Goal: Find specific page/section: Find specific page/section

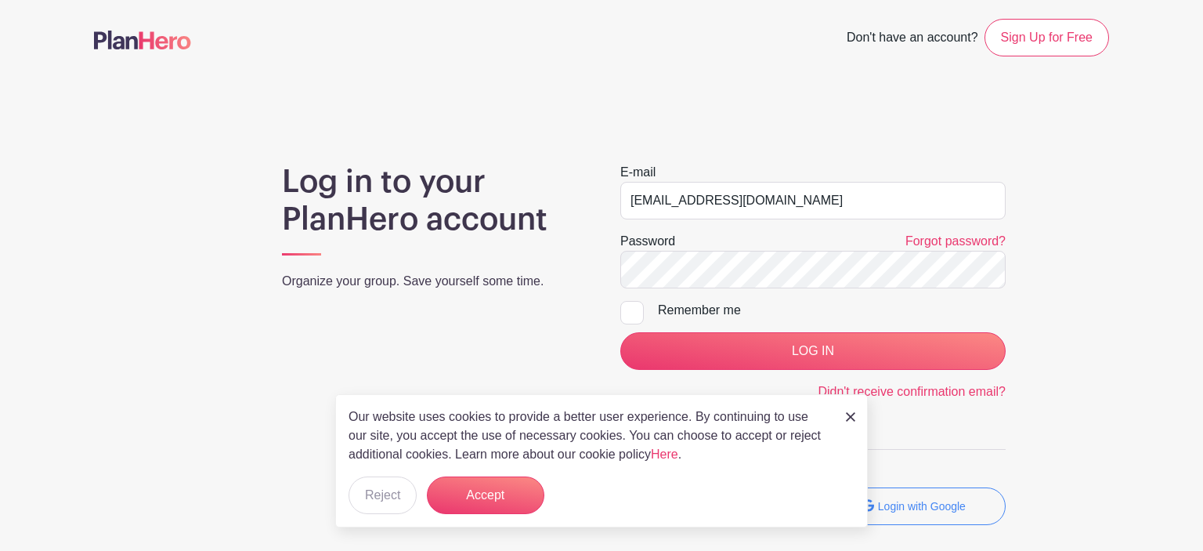
type input "krjrod@yahoo.com"
click at [620, 332] on input "LOG IN" at bounding box center [812, 351] width 385 height 38
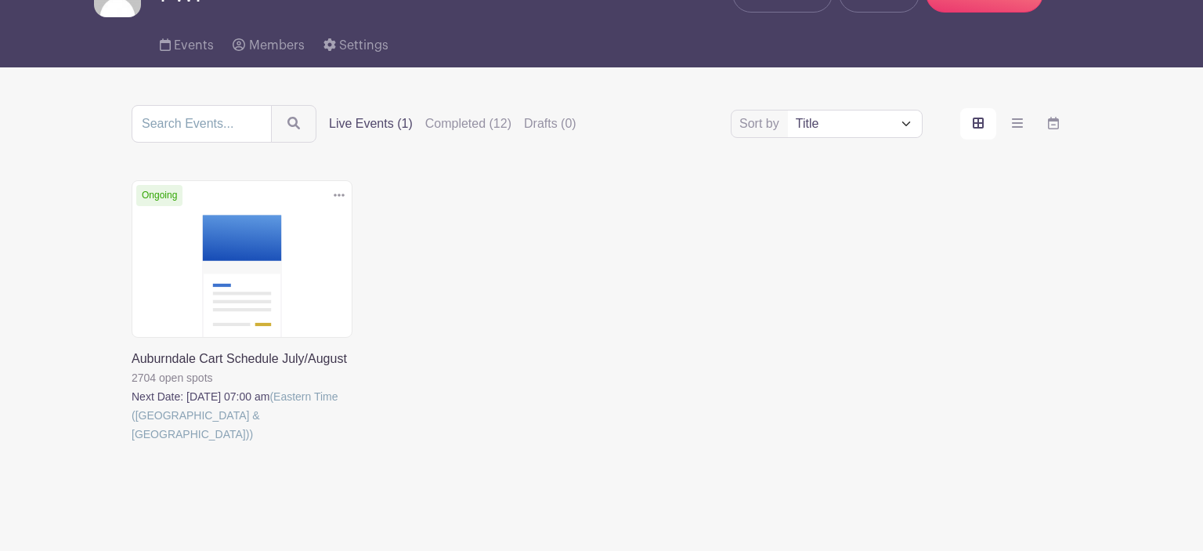
scroll to position [97, 0]
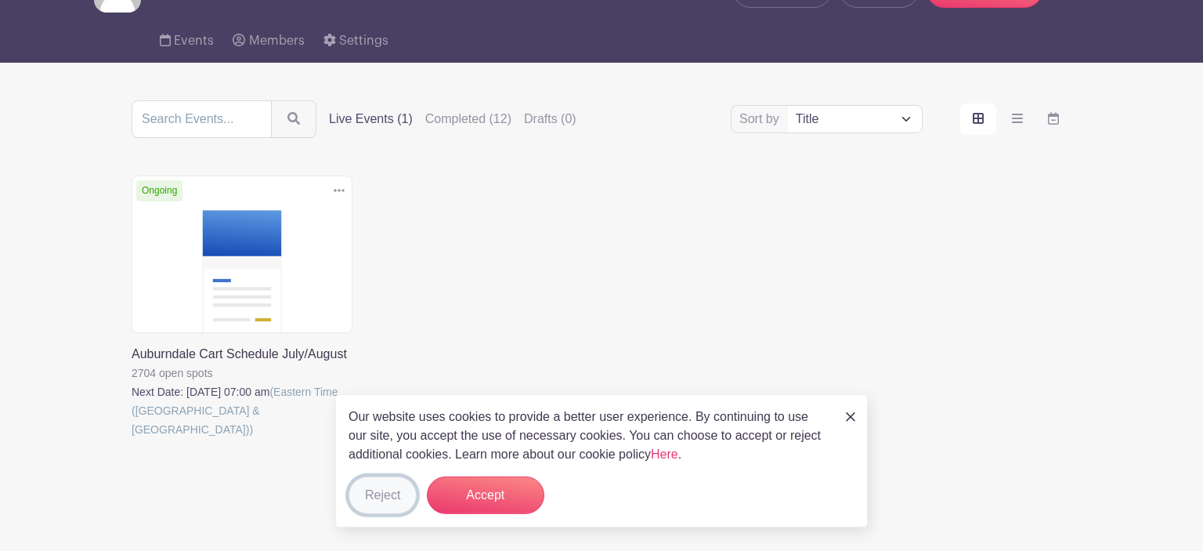
click at [381, 484] on button "Reject" at bounding box center [383, 495] width 68 height 38
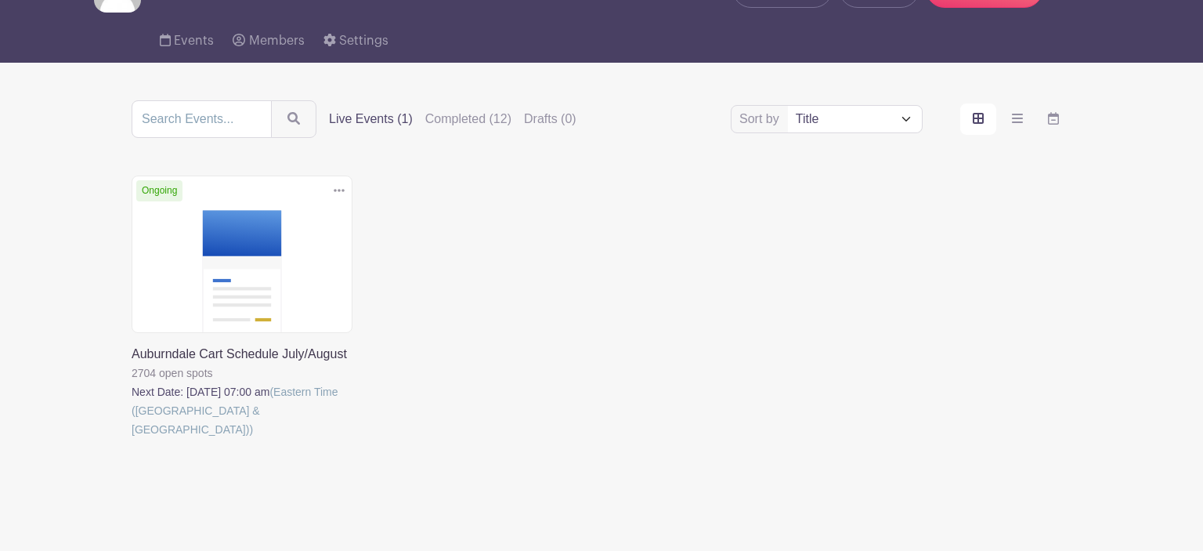
click at [132, 439] on link at bounding box center [132, 439] width 0 height 0
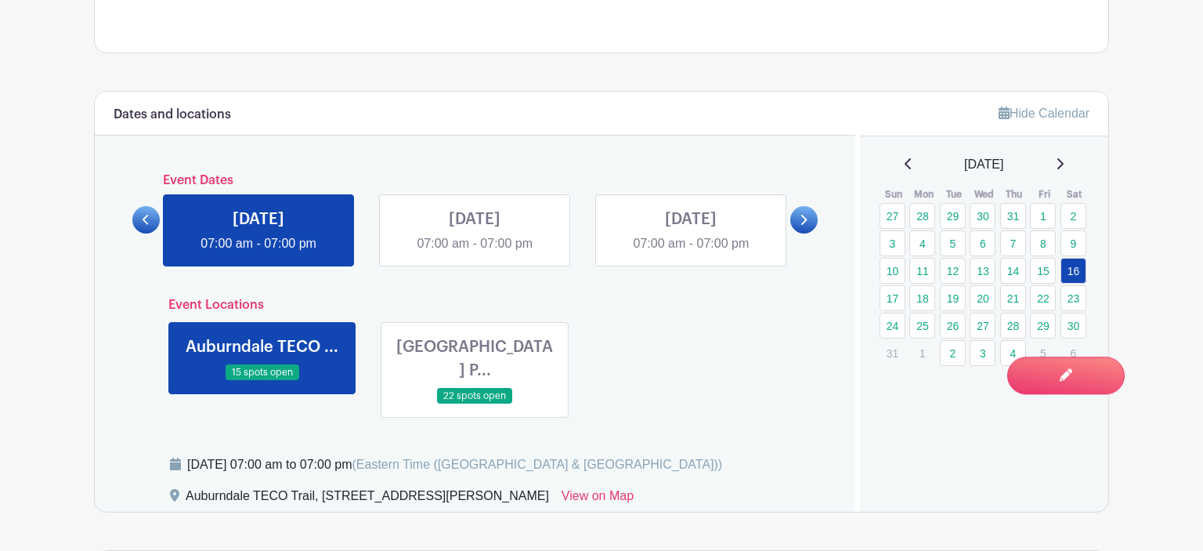
scroll to position [576, 0]
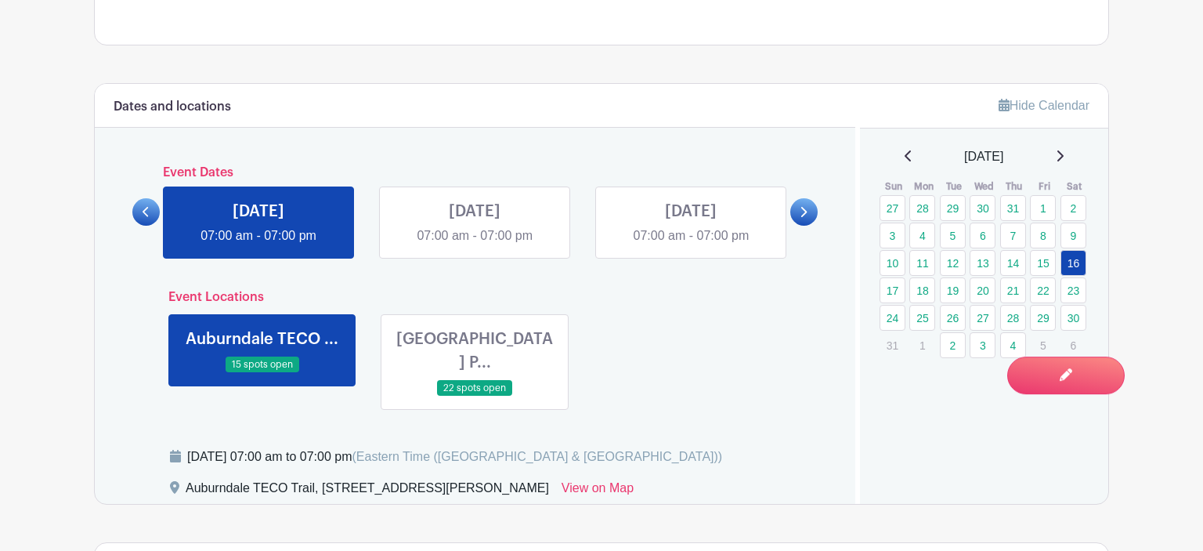
click at [805, 213] on icon at bounding box center [804, 212] width 6 height 10
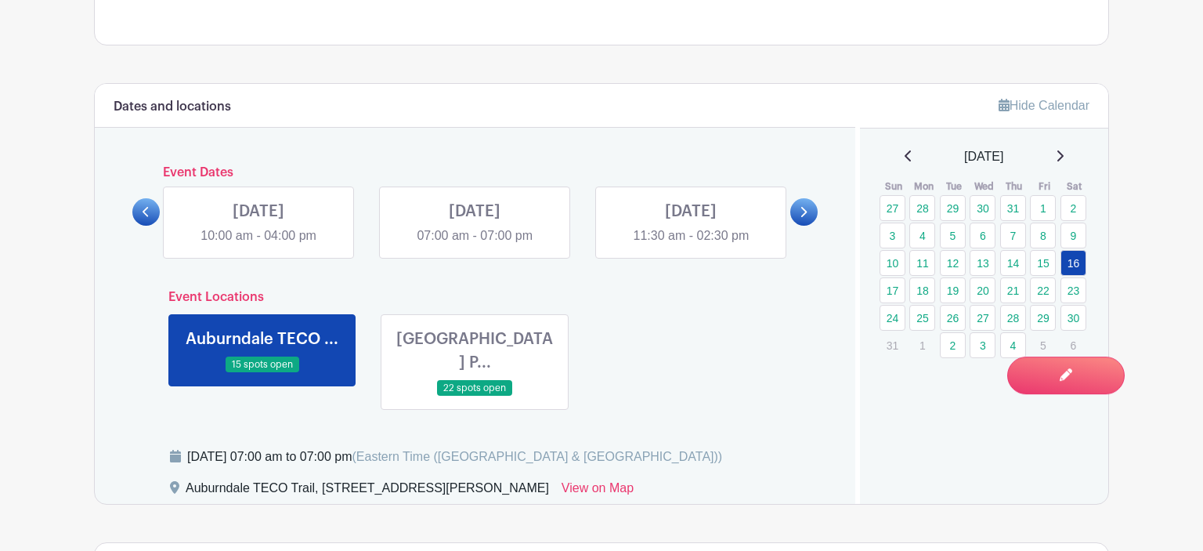
click at [805, 213] on icon at bounding box center [804, 212] width 6 height 10
click at [691, 245] on link at bounding box center [691, 245] width 0 height 0
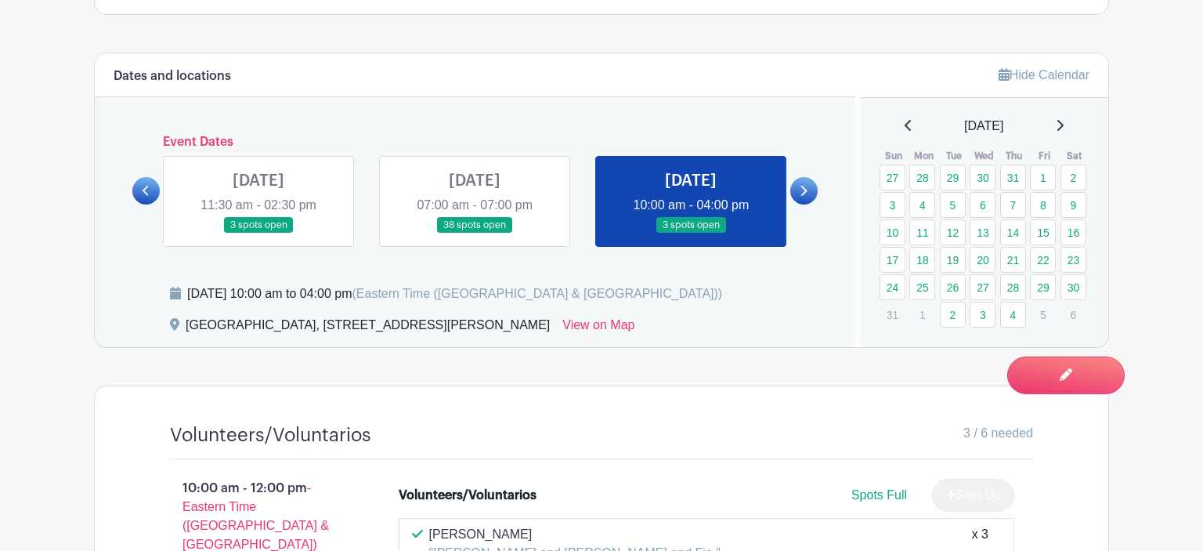
scroll to position [592, 0]
